Goal: Transaction & Acquisition: Book appointment/travel/reservation

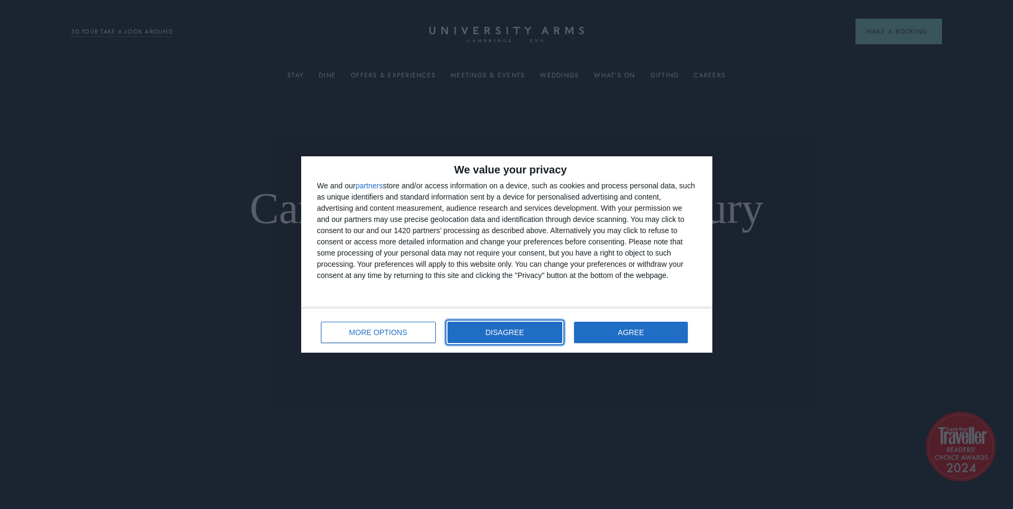
click at [512, 339] on button "DISAGREE" at bounding box center [504, 332] width 115 height 21
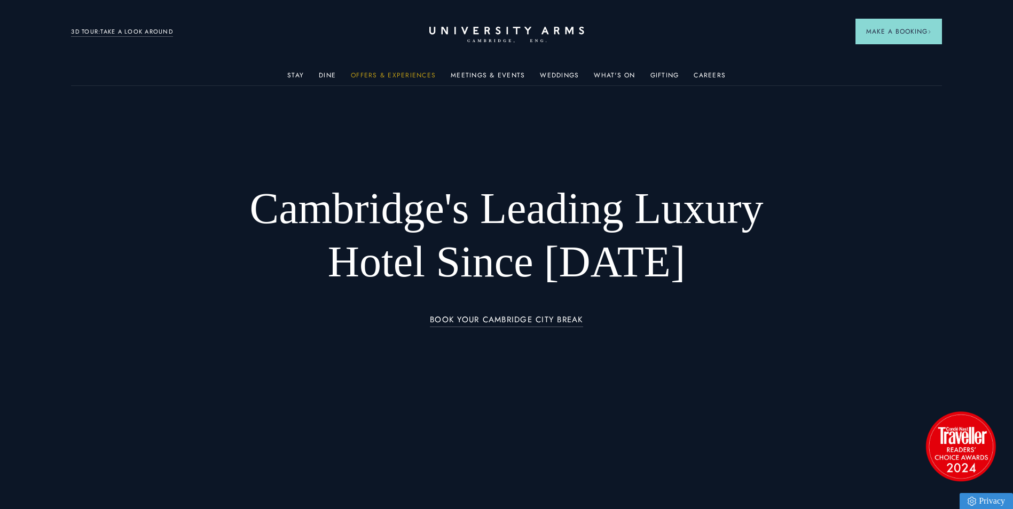
click at [416, 75] on link "Offers & Experiences" at bounding box center [393, 79] width 85 height 14
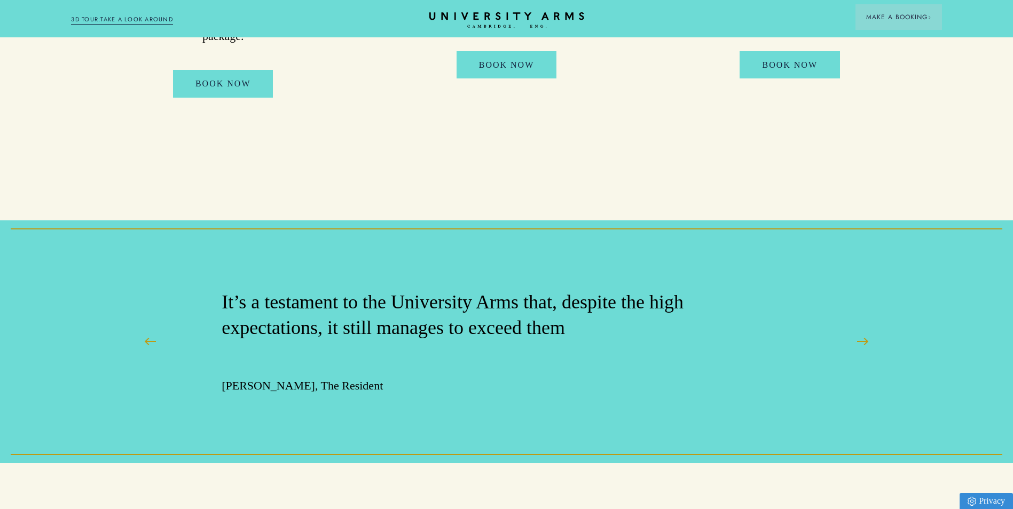
scroll to position [1442, 0]
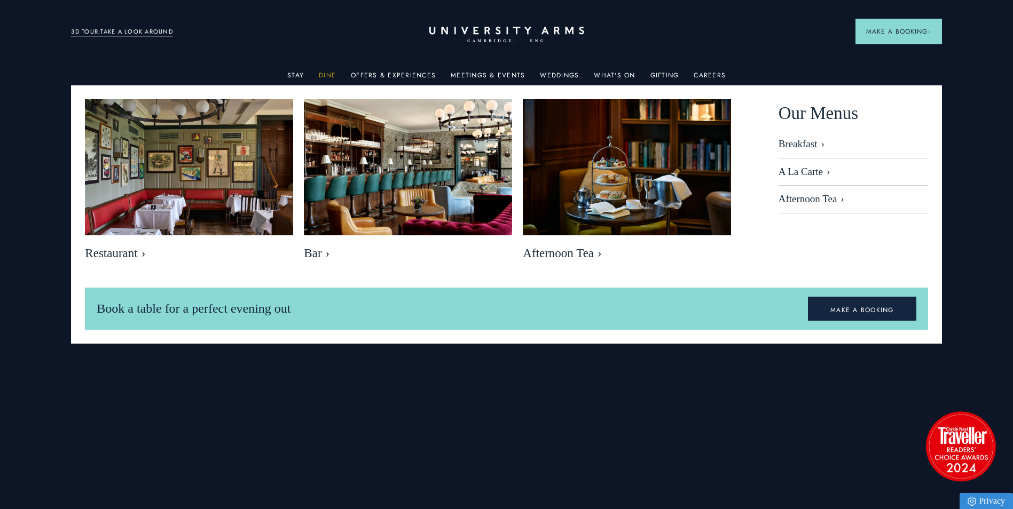
click at [328, 75] on link "Dine" at bounding box center [327, 79] width 17 height 14
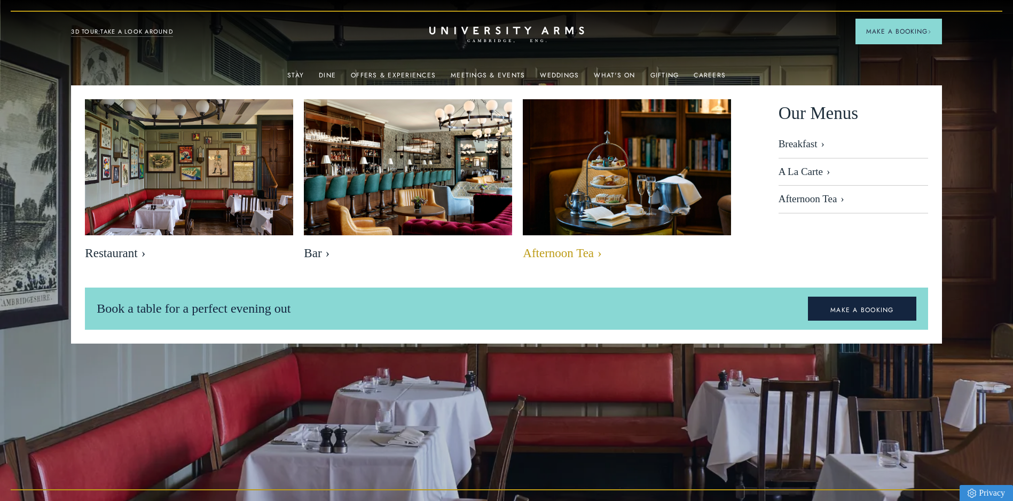
click at [568, 248] on span "Afternoon Tea" at bounding box center [627, 253] width 208 height 15
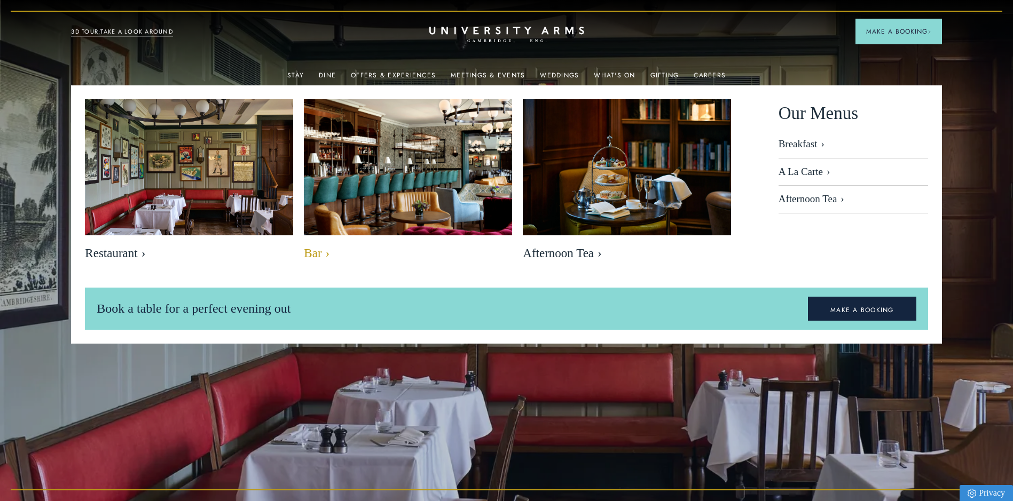
click at [423, 147] on img at bounding box center [408, 169] width 240 height 160
